Goal: Use online tool/utility: Utilize a website feature to perform a specific function

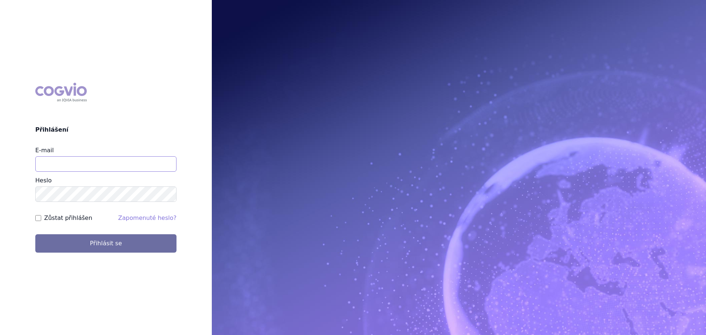
click at [109, 163] on input "E-mail" at bounding box center [105, 163] width 141 height 15
type input "jan.nedved@viatris.com"
click at [35, 234] on button "Přihlásit se" at bounding box center [105, 243] width 141 height 18
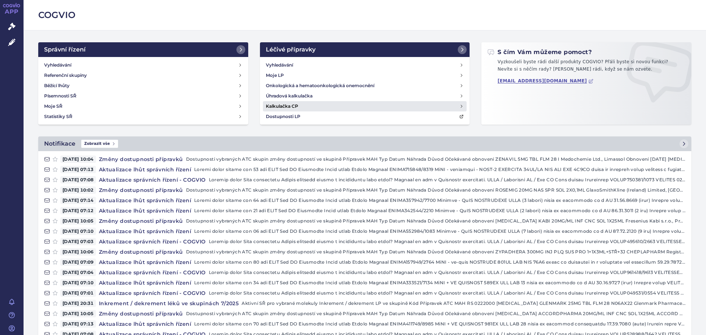
click at [283, 109] on h4 "Kalkulačka CP" at bounding box center [282, 106] width 32 height 7
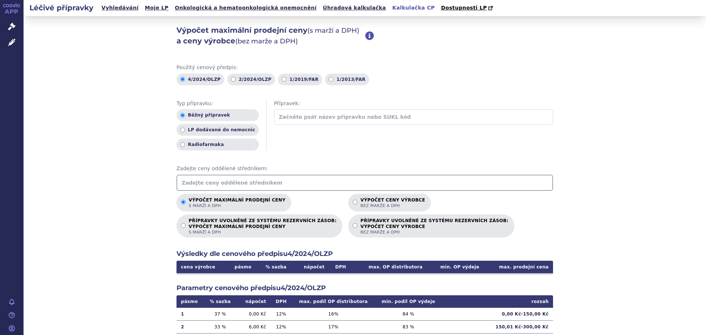
click at [274, 183] on input "text" at bounding box center [365, 183] width 377 height 16
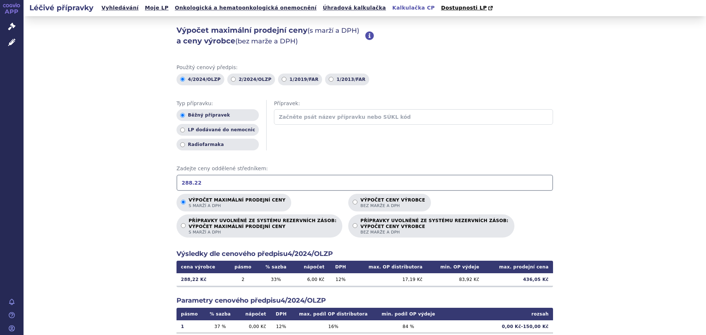
type input "288.22"
click at [333, 120] on input "text" at bounding box center [413, 116] width 279 height 15
click at [321, 6] on link "Úhradová kalkulačka" at bounding box center [355, 8] width 68 height 10
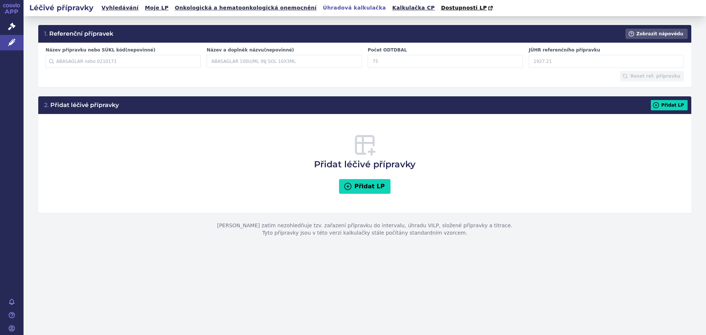
click at [118, 57] on input "Název přípravku nebo SÚKL kód (nepovinné)" at bounding box center [123, 61] width 155 height 13
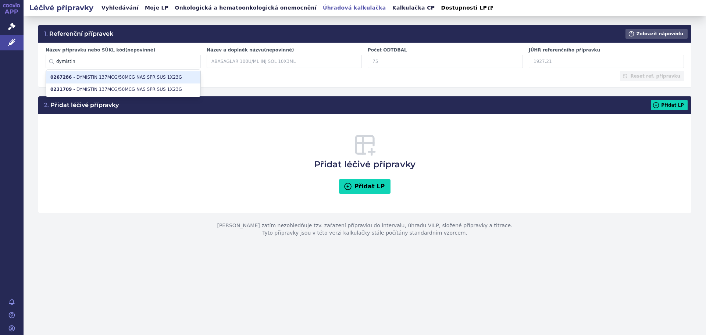
click at [122, 75] on li "0267286 - DYMISTIN 137MCG/50MCG NAS SPR SUS 1X23G" at bounding box center [123, 77] width 154 height 12
type input "0267286"
type input "DYMISTIN 137MCG/50MCG NAS SPR SUS 1X23G"
type input "120"
type input "105.23"
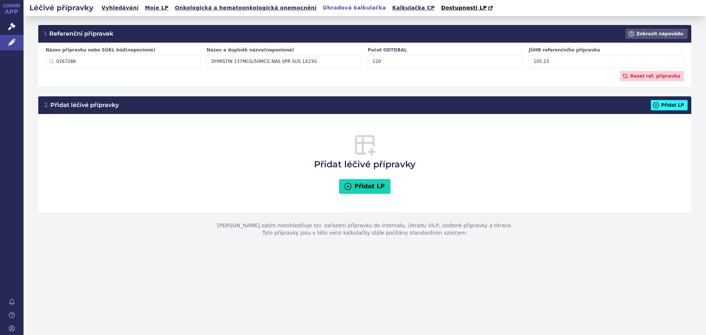
click at [675, 106] on button "Přidat LP" at bounding box center [669, 105] width 37 height 10
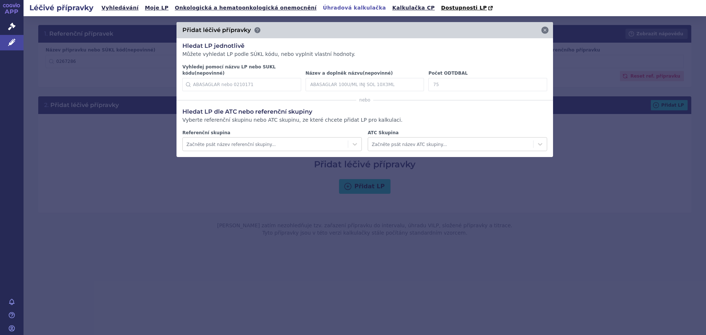
click at [448, 78] on input "Počet ODTDBAL" at bounding box center [487, 84] width 119 height 13
drag, startPoint x: 448, startPoint y: 77, endPoint x: 435, endPoint y: 78, distance: 12.5
click at [435, 78] on input "Počet ODTDBAL" at bounding box center [487, 84] width 119 height 13
type input "360"
click at [536, 80] on icon at bounding box center [536, 84] width 9 height 9
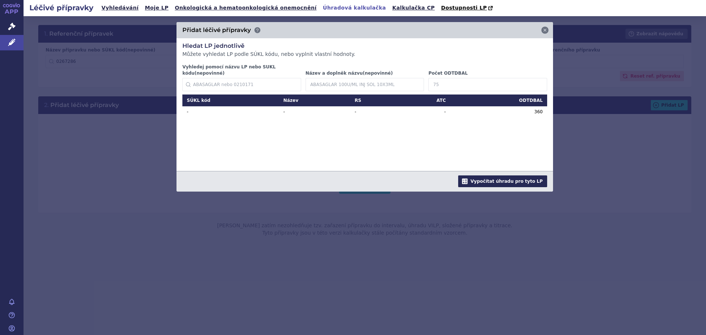
click at [517, 179] on button "Vypočítat úhradu pro tyto LP" at bounding box center [502, 181] width 89 height 12
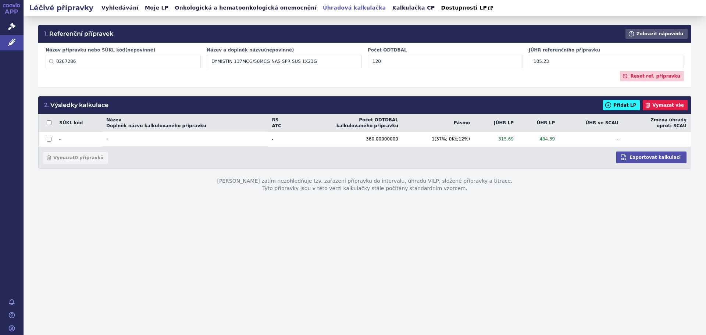
click at [625, 109] on button "Přidat LP" at bounding box center [621, 105] width 37 height 10
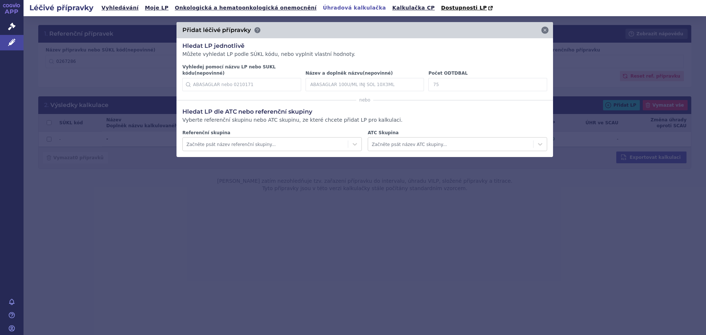
click at [442, 80] on input "Počet ODTDBAL" at bounding box center [487, 84] width 119 height 13
type input "28"
click at [537, 80] on icon at bounding box center [536, 84] width 9 height 9
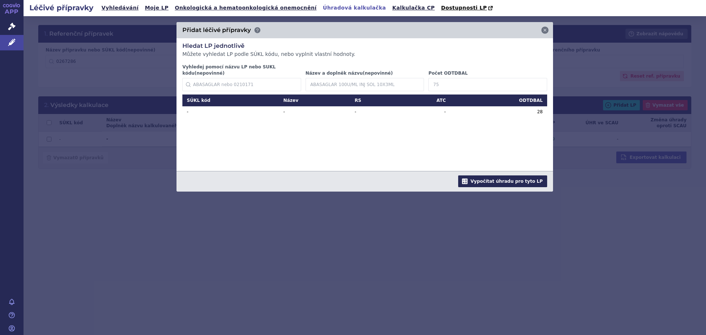
click at [526, 175] on button "Vypočítat úhradu pro tyto LP" at bounding box center [502, 181] width 89 height 12
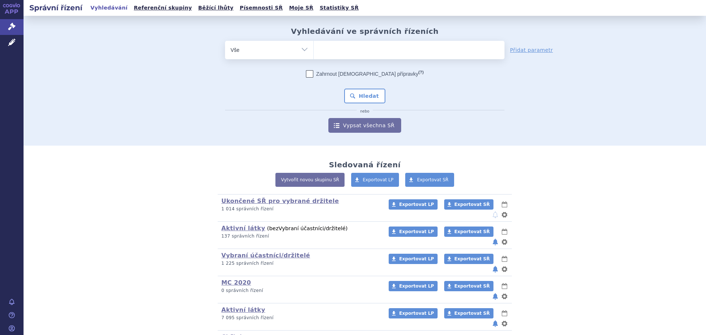
click at [333, 50] on ul at bounding box center [409, 48] width 191 height 15
click at [314, 50] on select at bounding box center [313, 49] width 0 height 18
paste input "SUKLS419854/2018"
type input "SUKLS419854/2018"
select select "SUKLS419854/2018"
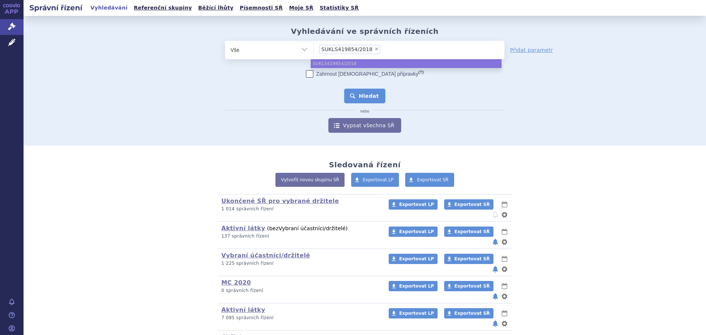
click at [356, 98] on button "Hledat" at bounding box center [365, 96] width 42 height 15
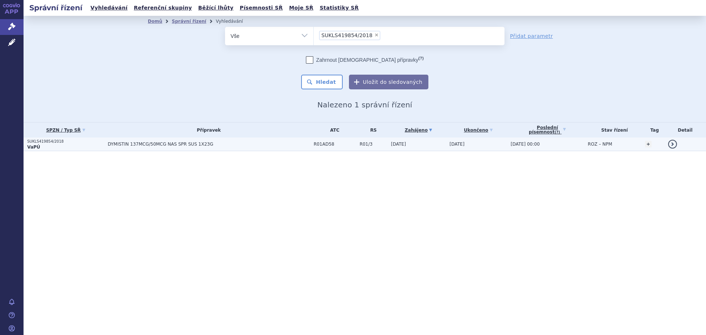
click at [230, 143] on span "DYMISTIN 137MCG/50MCG NAS SPR SUS 1X23G" at bounding box center [200, 144] width 184 height 5
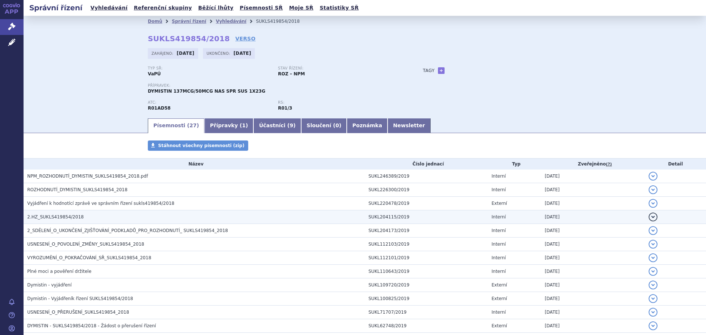
click at [58, 218] on span "2.HZ_SUKLS419854/2018" at bounding box center [55, 216] width 57 height 5
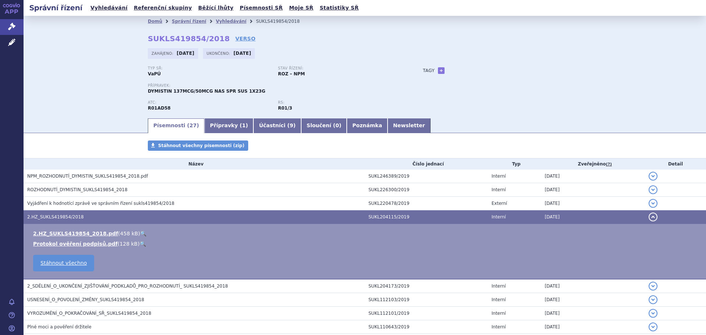
click at [140, 232] on link "🔍" at bounding box center [143, 234] width 6 height 6
click at [96, 72] on div "Domů Správní řízení Vyhledávání SUKLS419854/2018 SUKLS419854/2018 VERSO Zahájen…" at bounding box center [365, 67] width 683 height 102
